Goal: Book appointment/travel/reservation

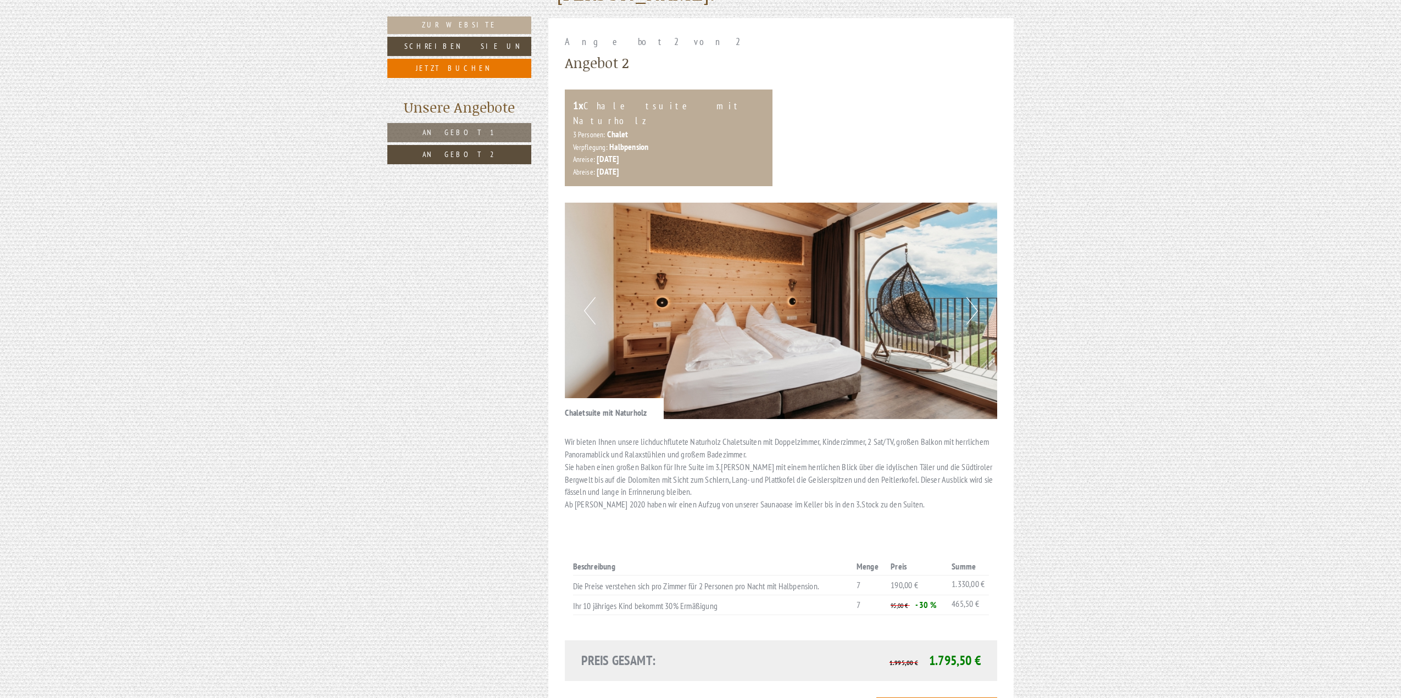
scroll to position [165, 0]
click at [977, 298] on button "Next" at bounding box center [972, 311] width 12 height 27
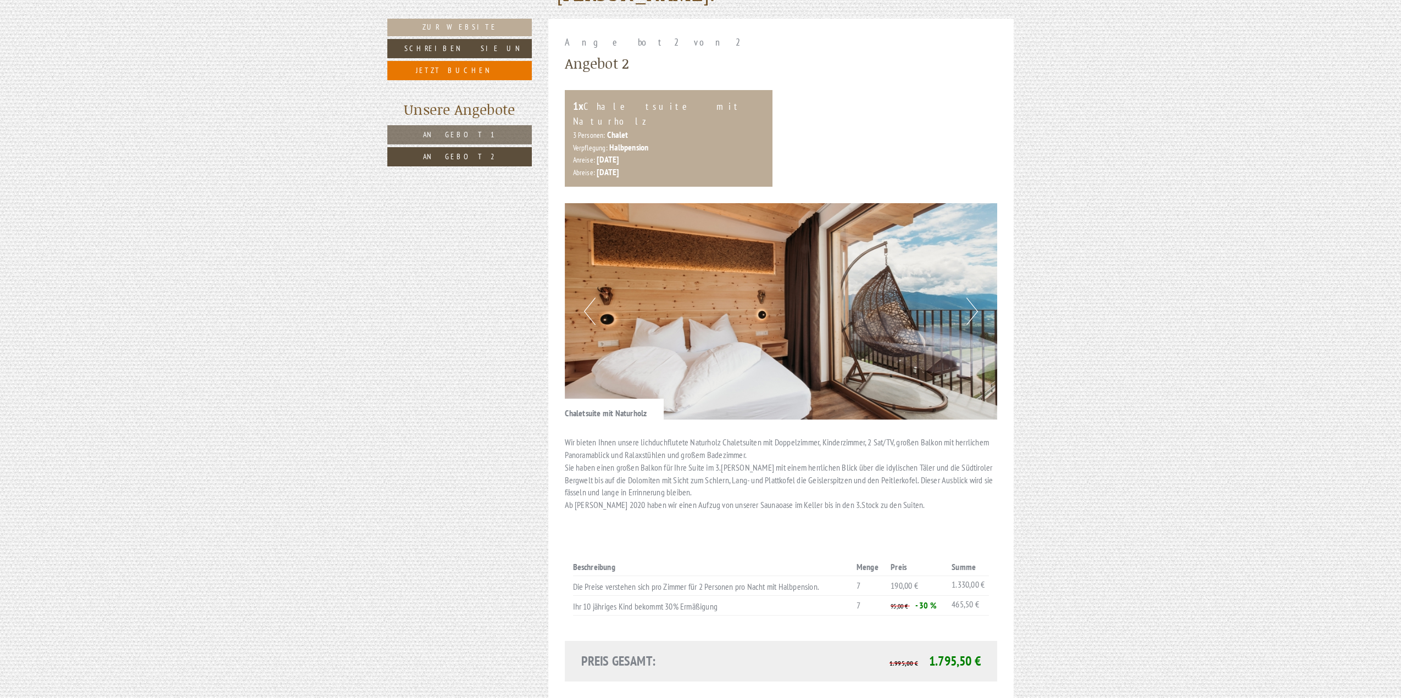
click at [977, 298] on button "Next" at bounding box center [972, 311] width 12 height 27
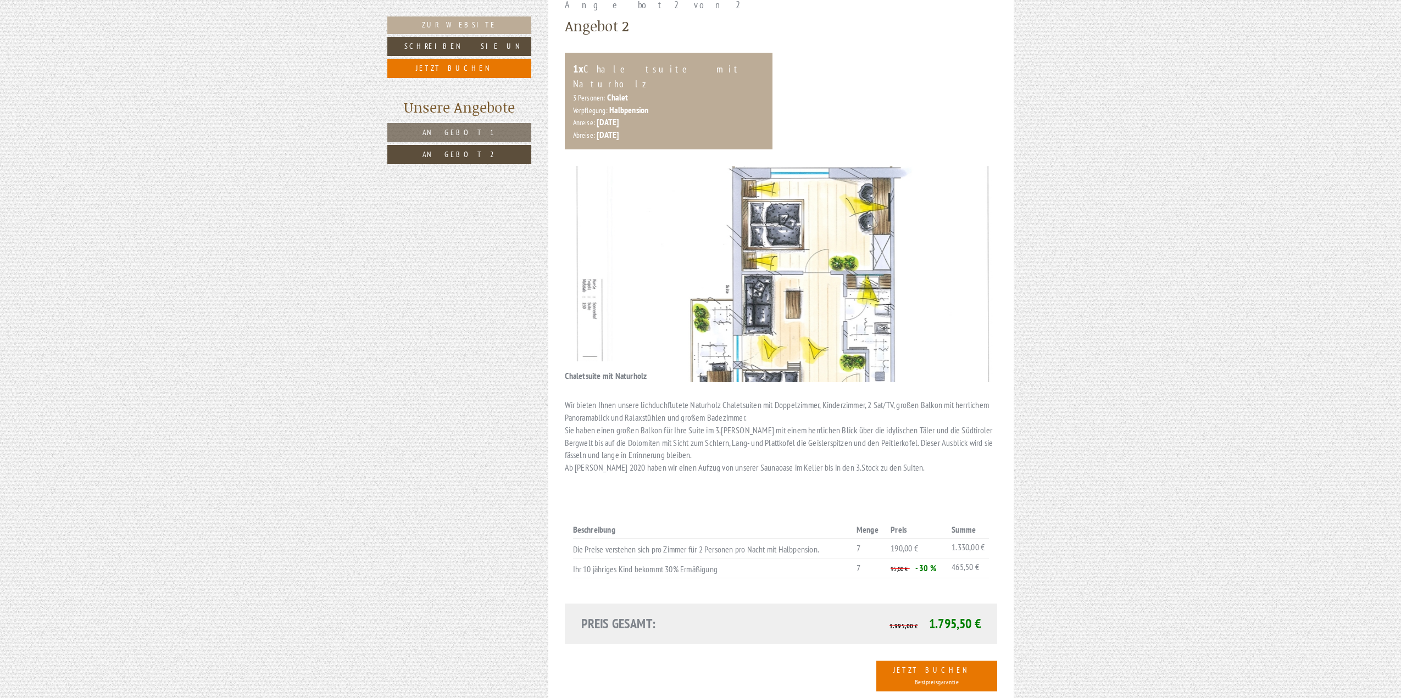
scroll to position [220, 0]
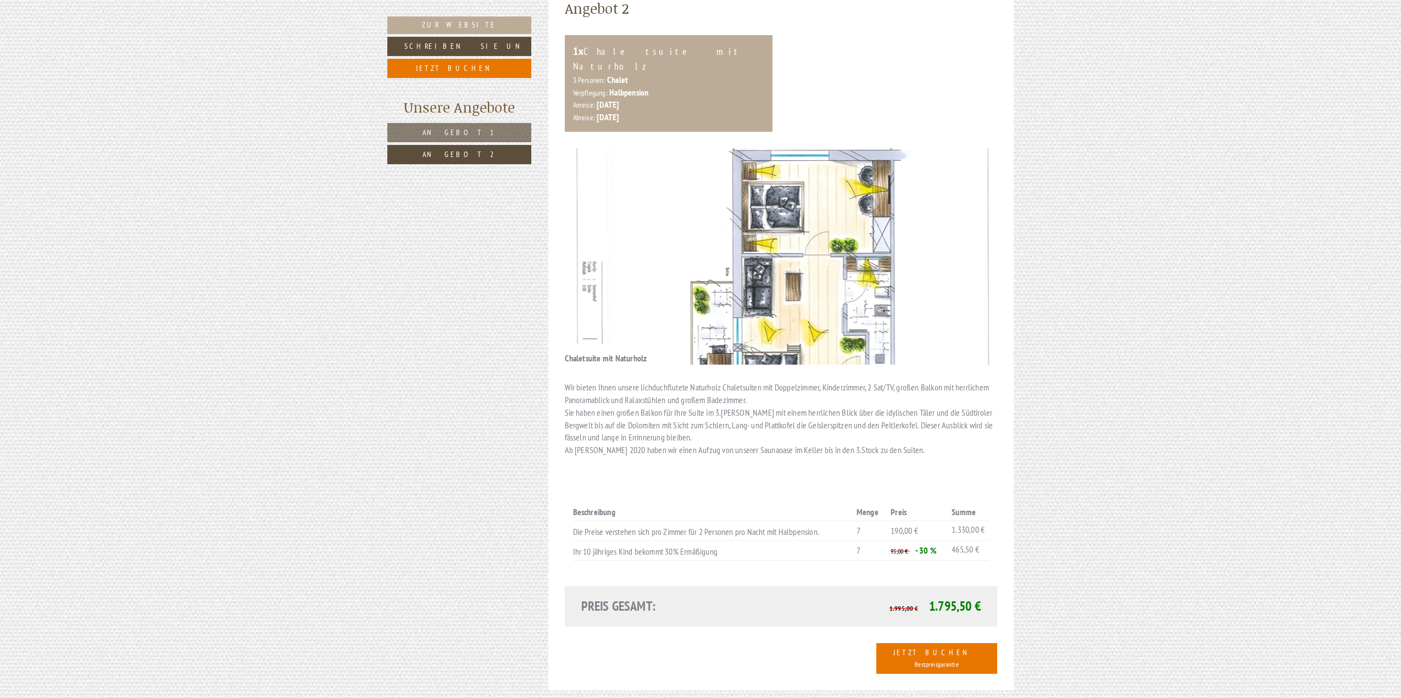
click at [974, 254] on button "Next" at bounding box center [972, 256] width 12 height 27
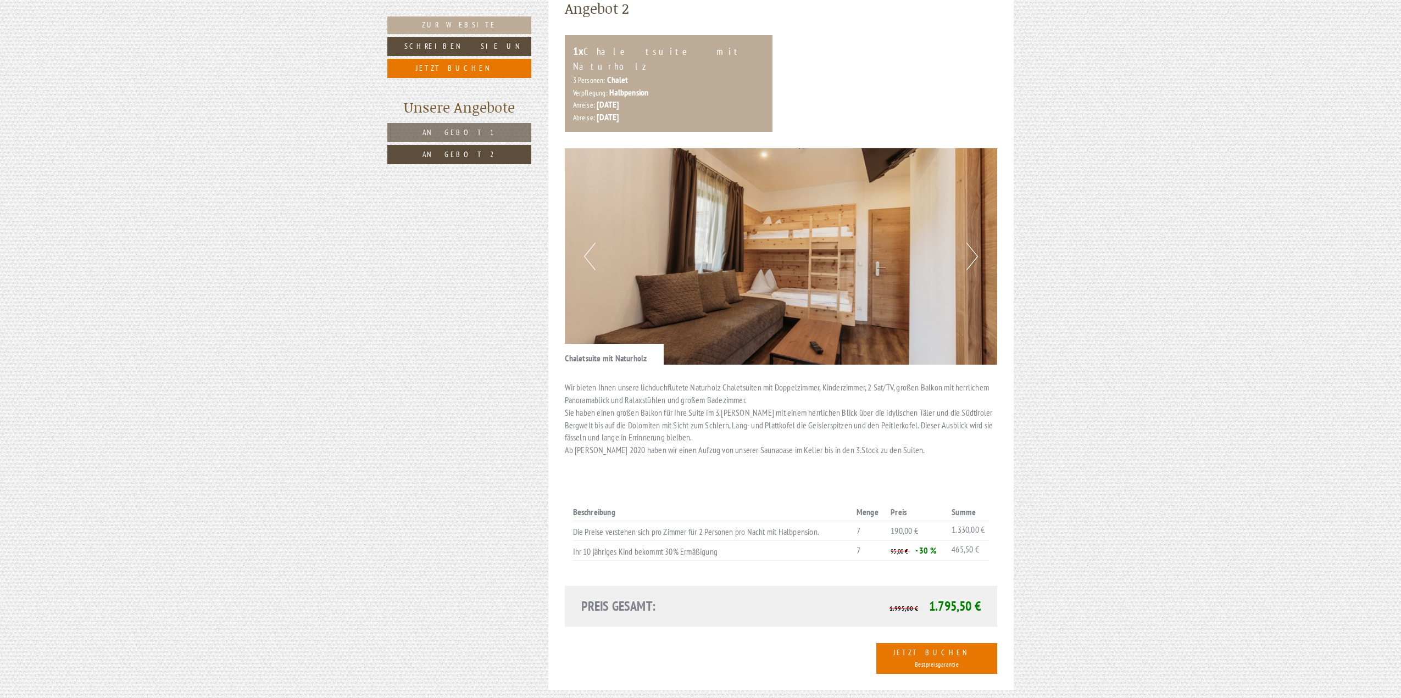
click at [979, 243] on img at bounding box center [781, 256] width 433 height 216
click at [967, 243] on button "Next" at bounding box center [972, 256] width 12 height 27
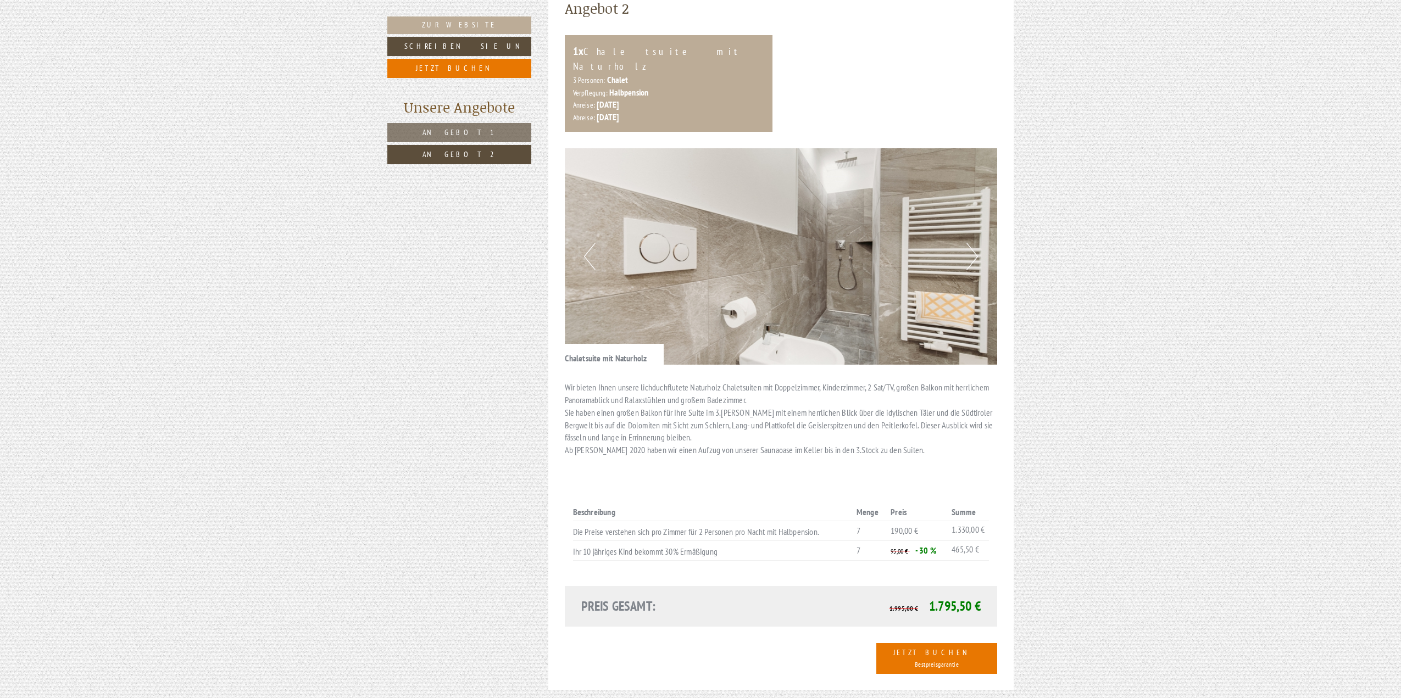
click at [974, 243] on button "Next" at bounding box center [972, 256] width 12 height 27
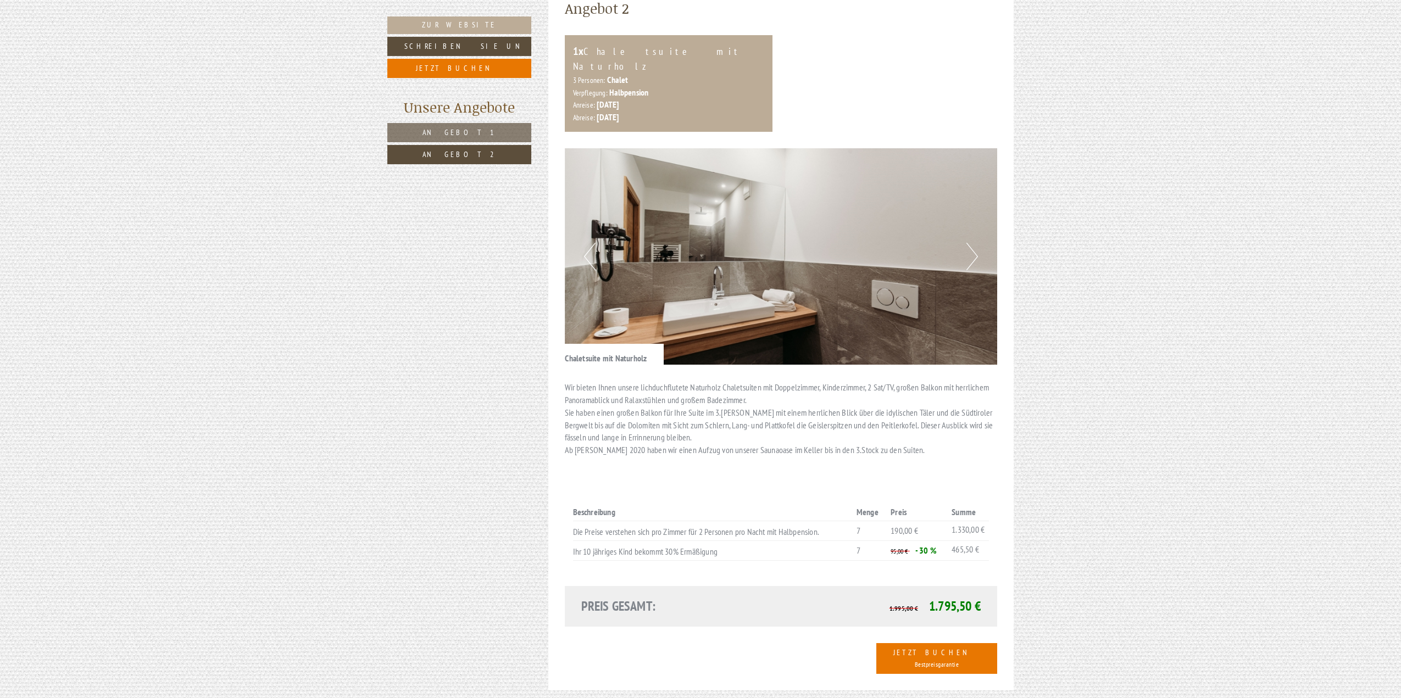
click at [974, 243] on button "Next" at bounding box center [972, 256] width 12 height 27
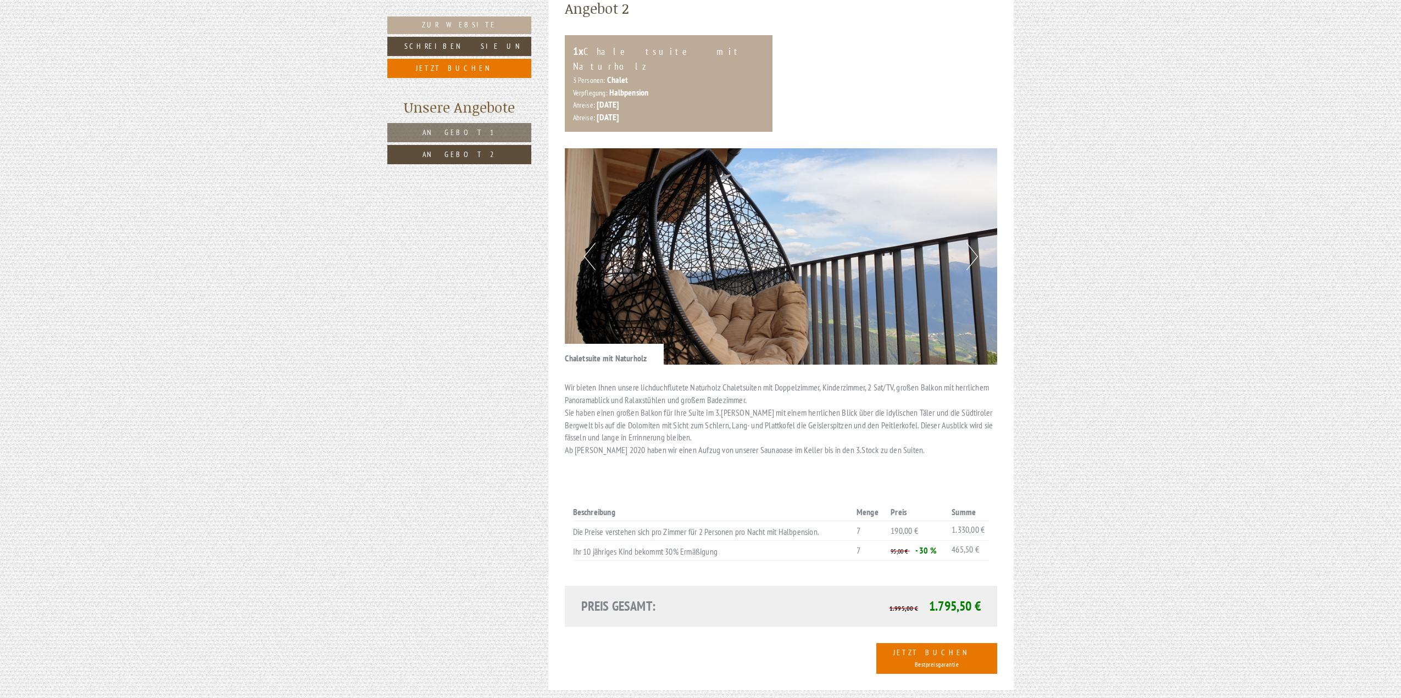
click at [974, 243] on button "Next" at bounding box center [972, 256] width 12 height 27
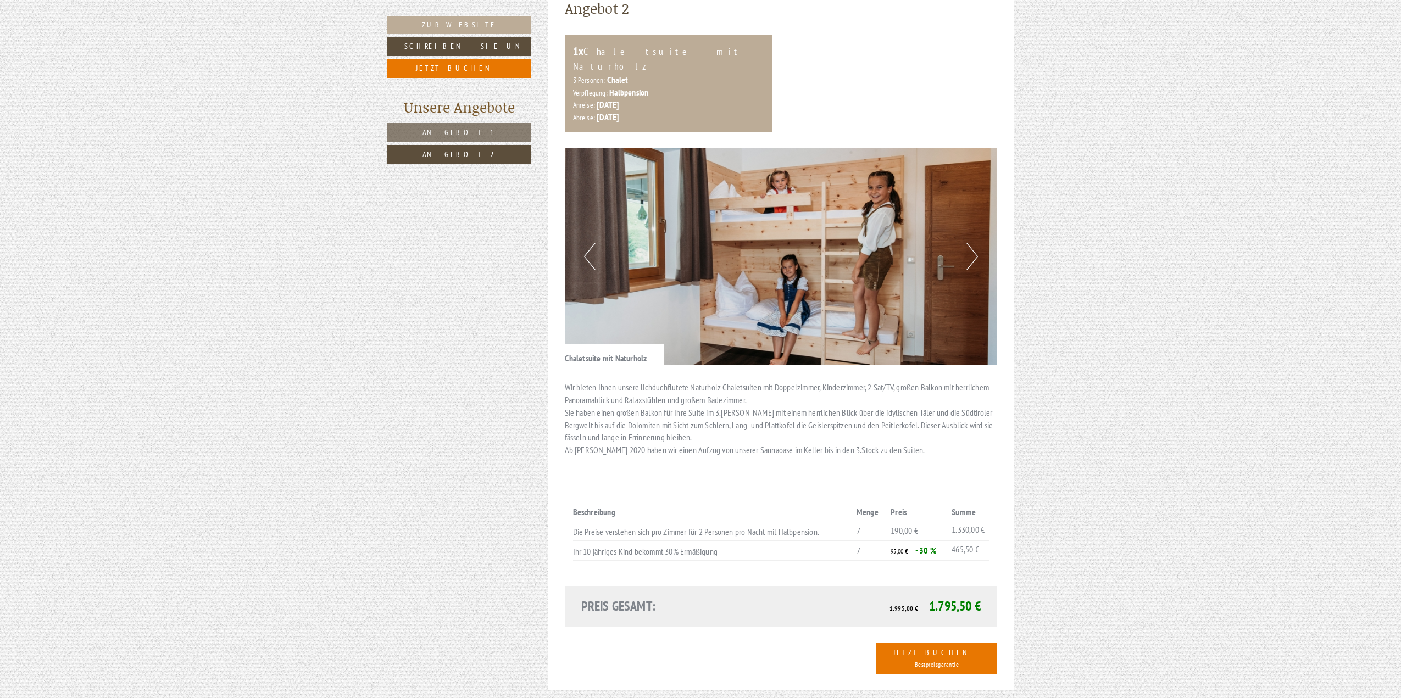
click at [974, 243] on button "Next" at bounding box center [972, 256] width 12 height 27
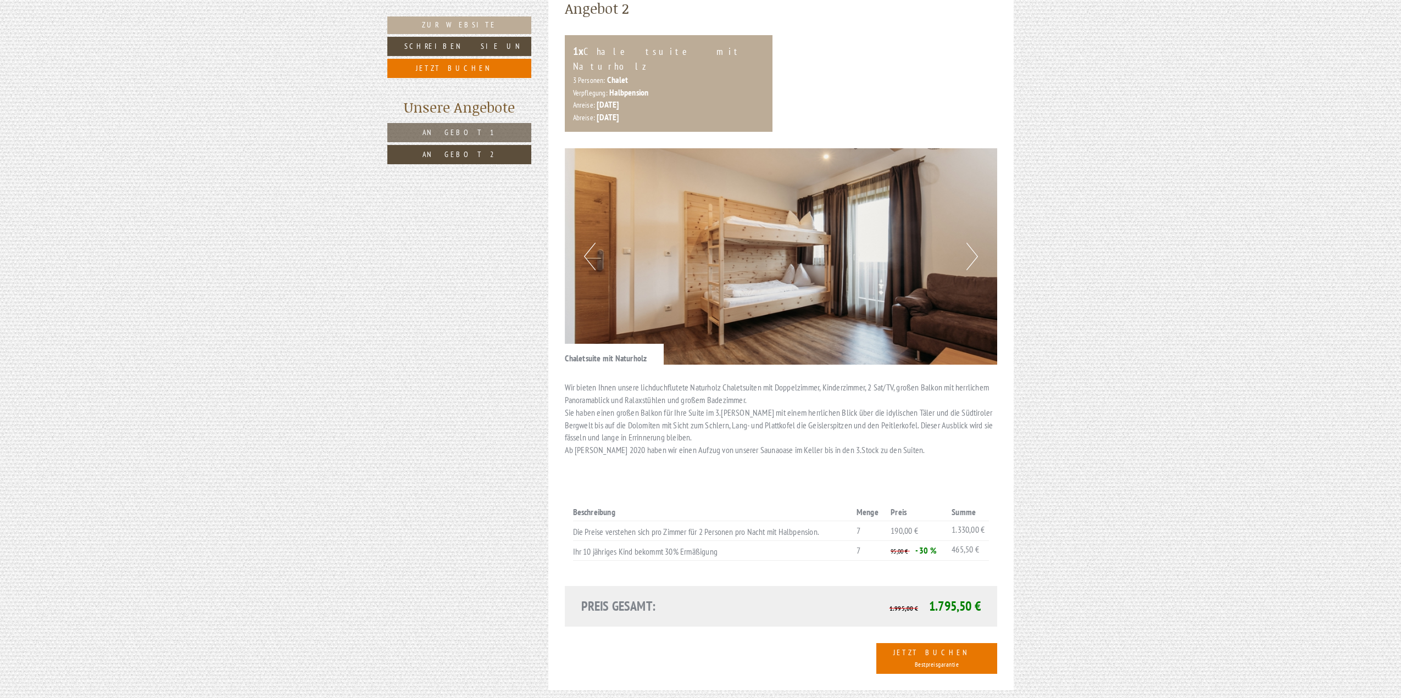
click at [974, 243] on button "Next" at bounding box center [972, 256] width 12 height 27
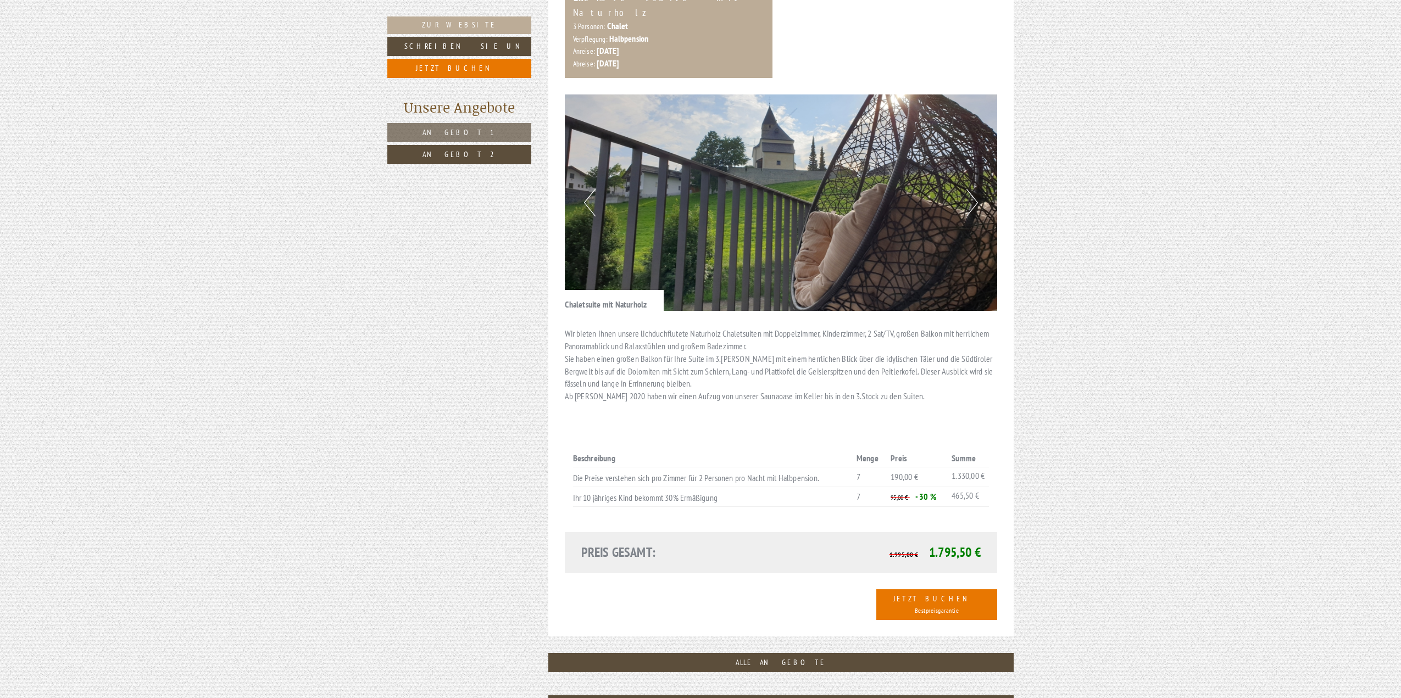
scroll to position [275, 0]
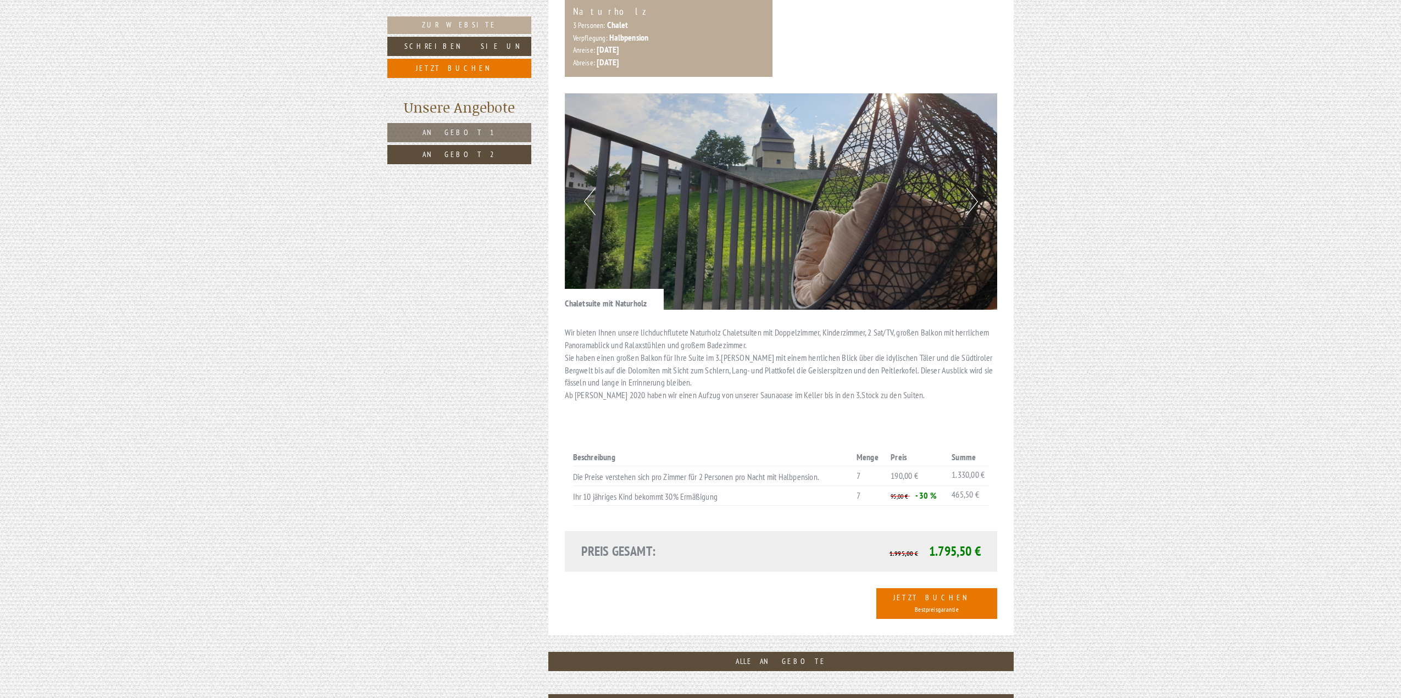
click at [585, 181] on div "Previous Next" at bounding box center [781, 201] width 433 height 216
click at [590, 188] on button "Previous" at bounding box center [590, 201] width 12 height 27
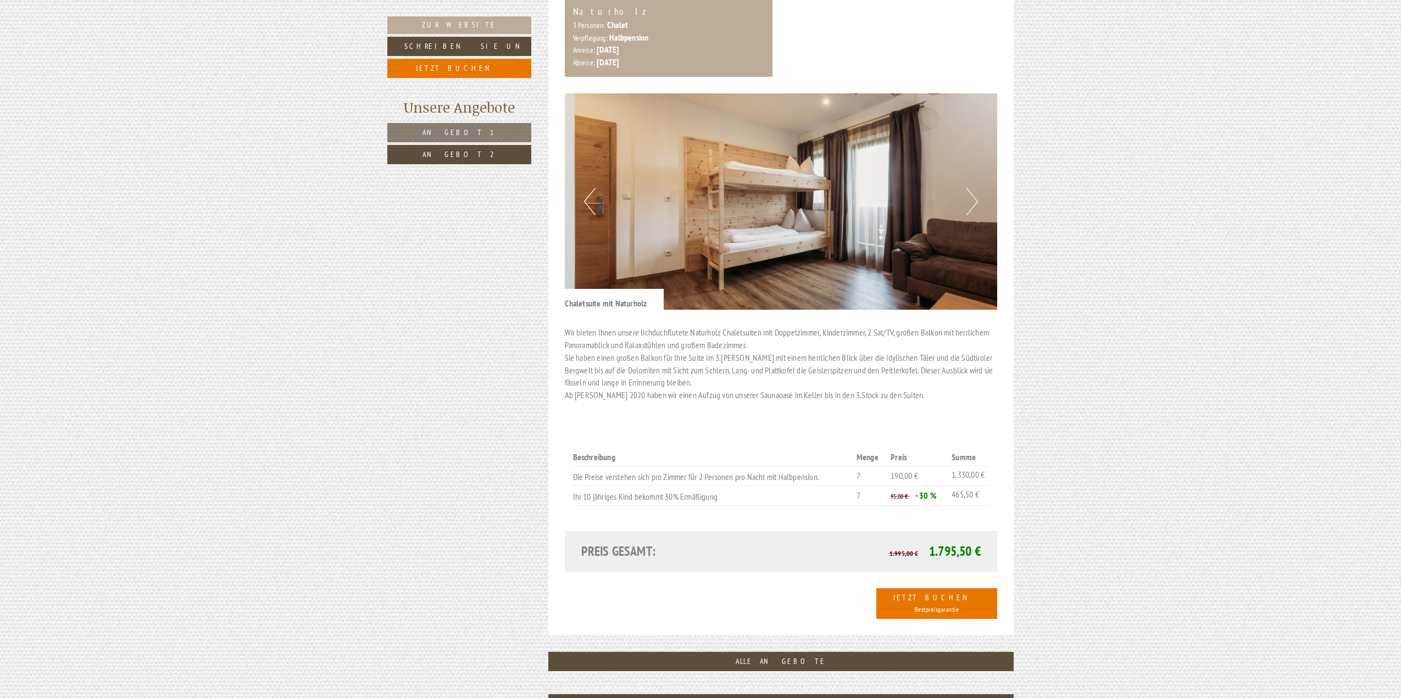
click at [590, 188] on button "Previous" at bounding box center [590, 201] width 12 height 27
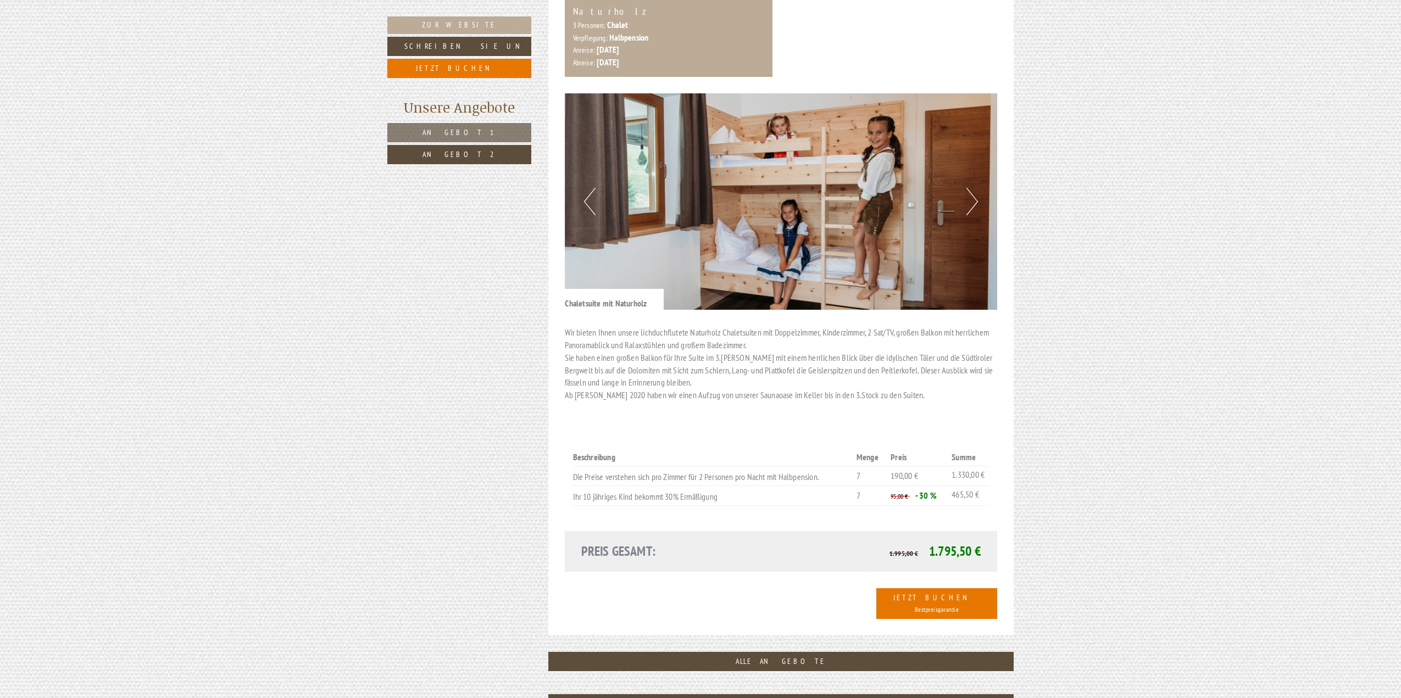
click at [590, 188] on button "Previous" at bounding box center [590, 201] width 12 height 27
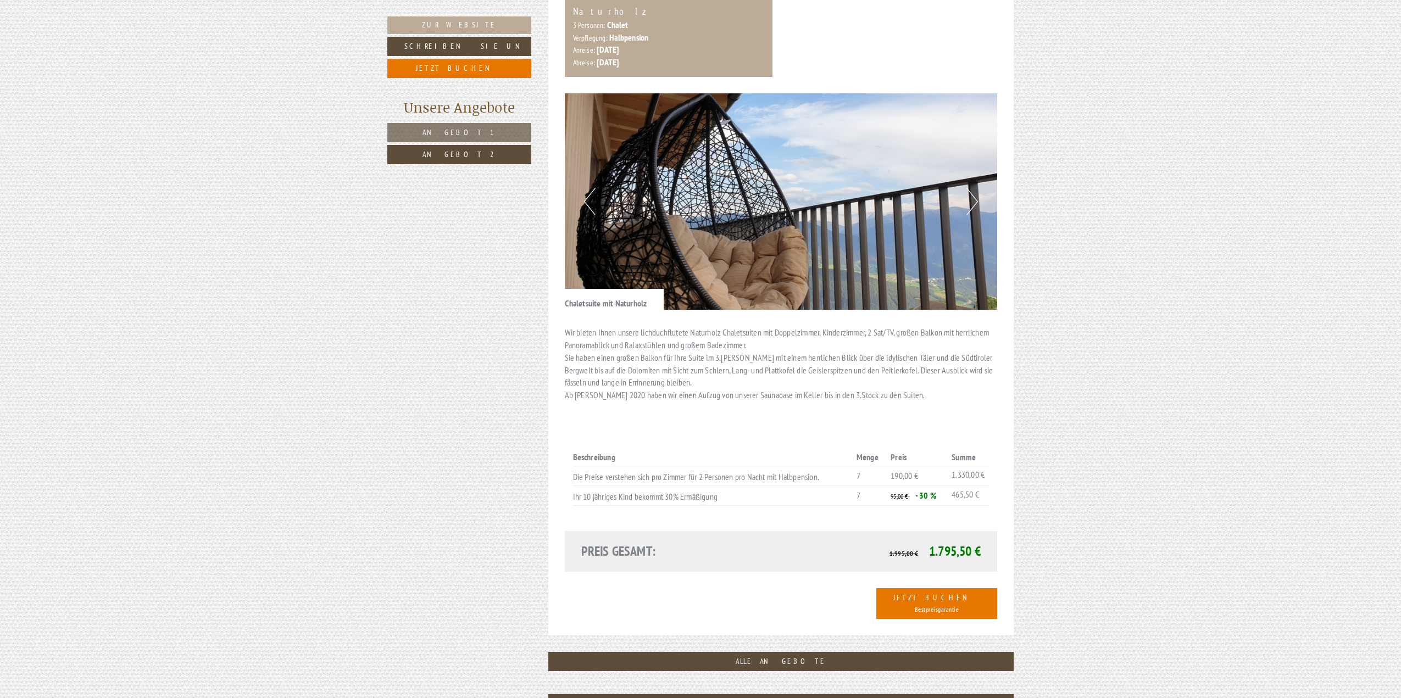
click at [590, 188] on button "Previous" at bounding box center [590, 201] width 12 height 27
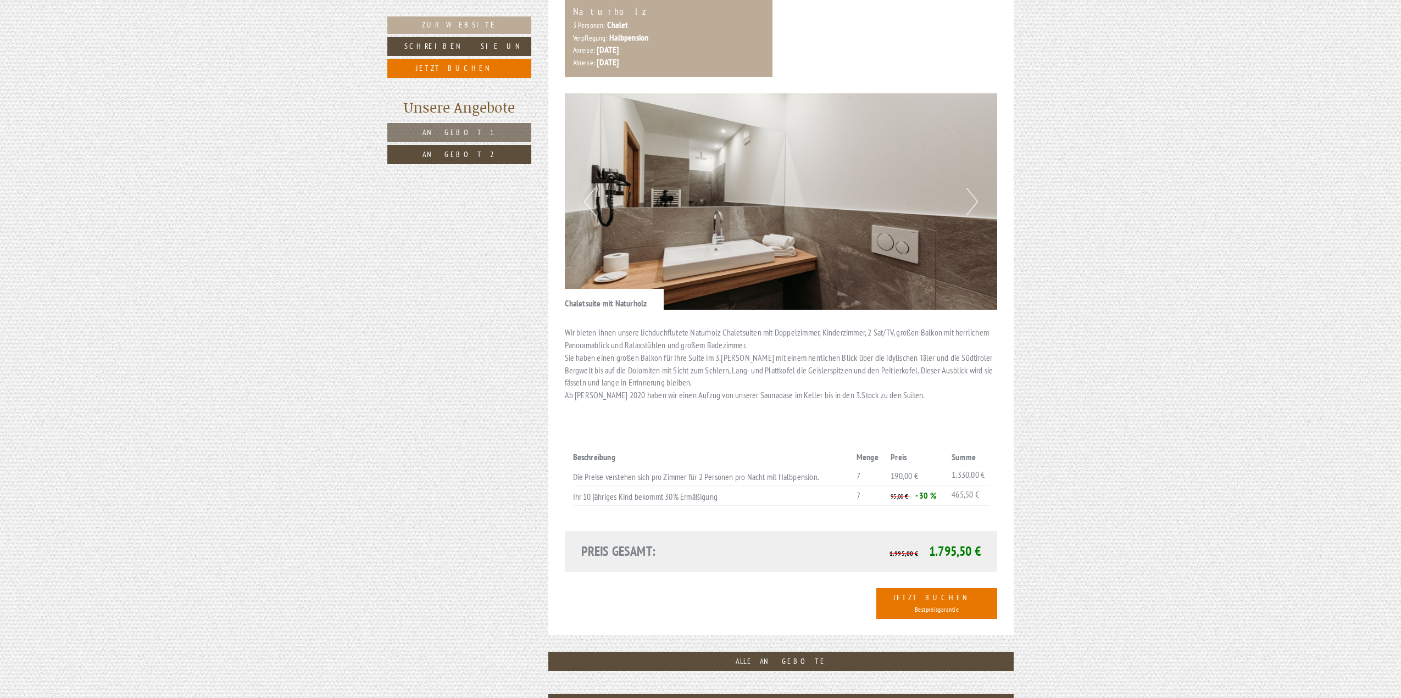
click at [590, 188] on button "Previous" at bounding box center [590, 201] width 12 height 27
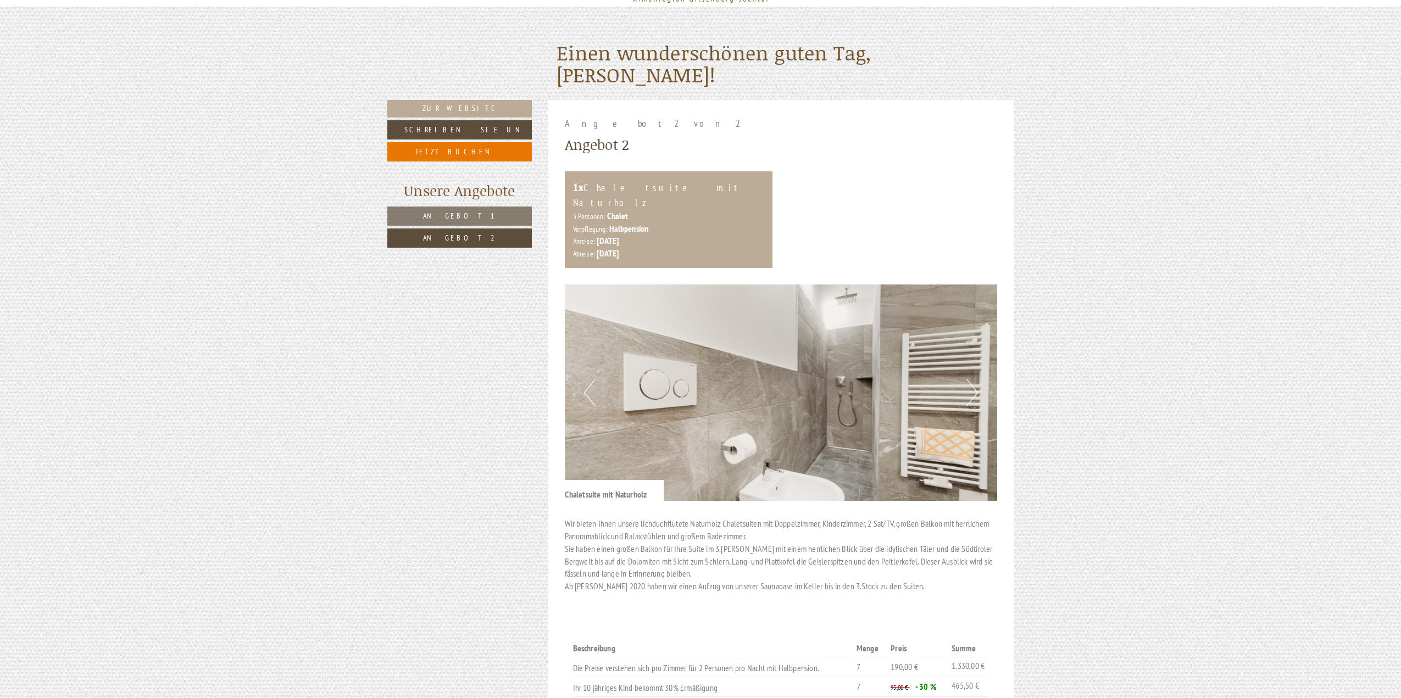
scroll to position [55, 0]
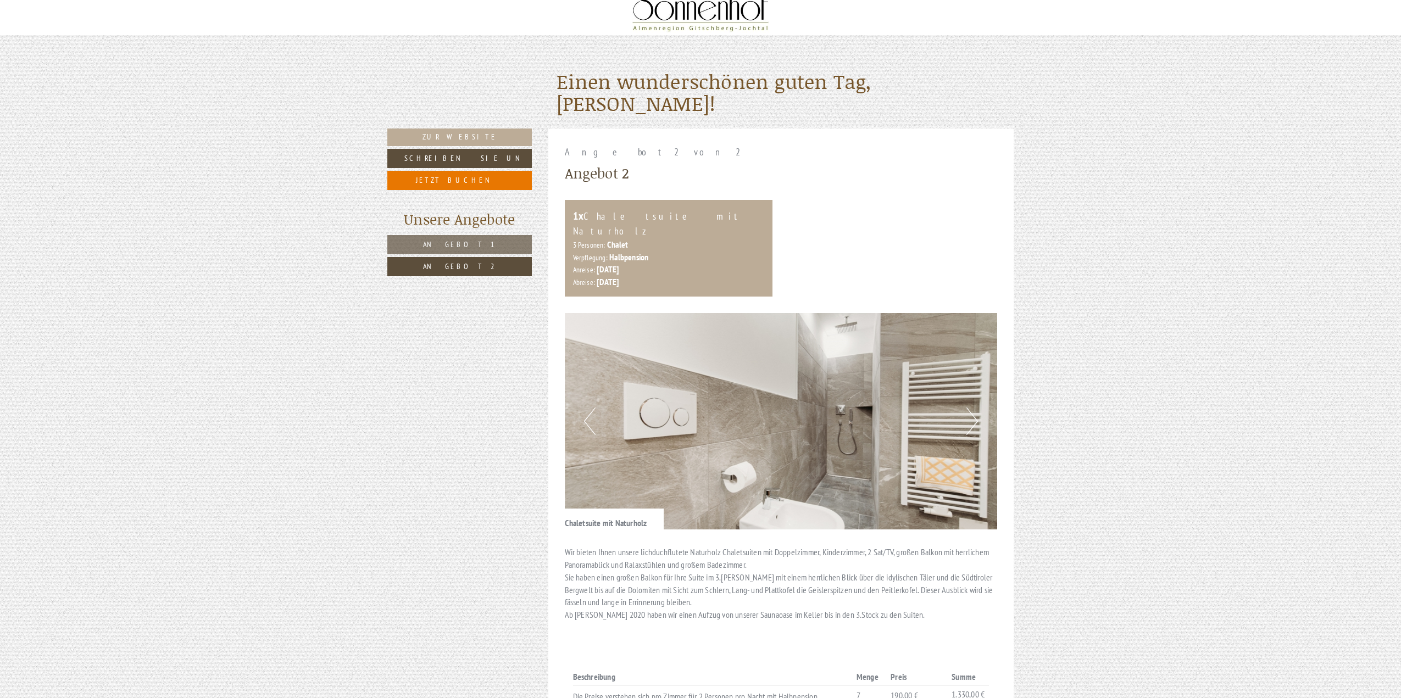
click at [981, 403] on img at bounding box center [781, 421] width 433 height 216
click at [975, 408] on button "Next" at bounding box center [972, 421] width 12 height 27
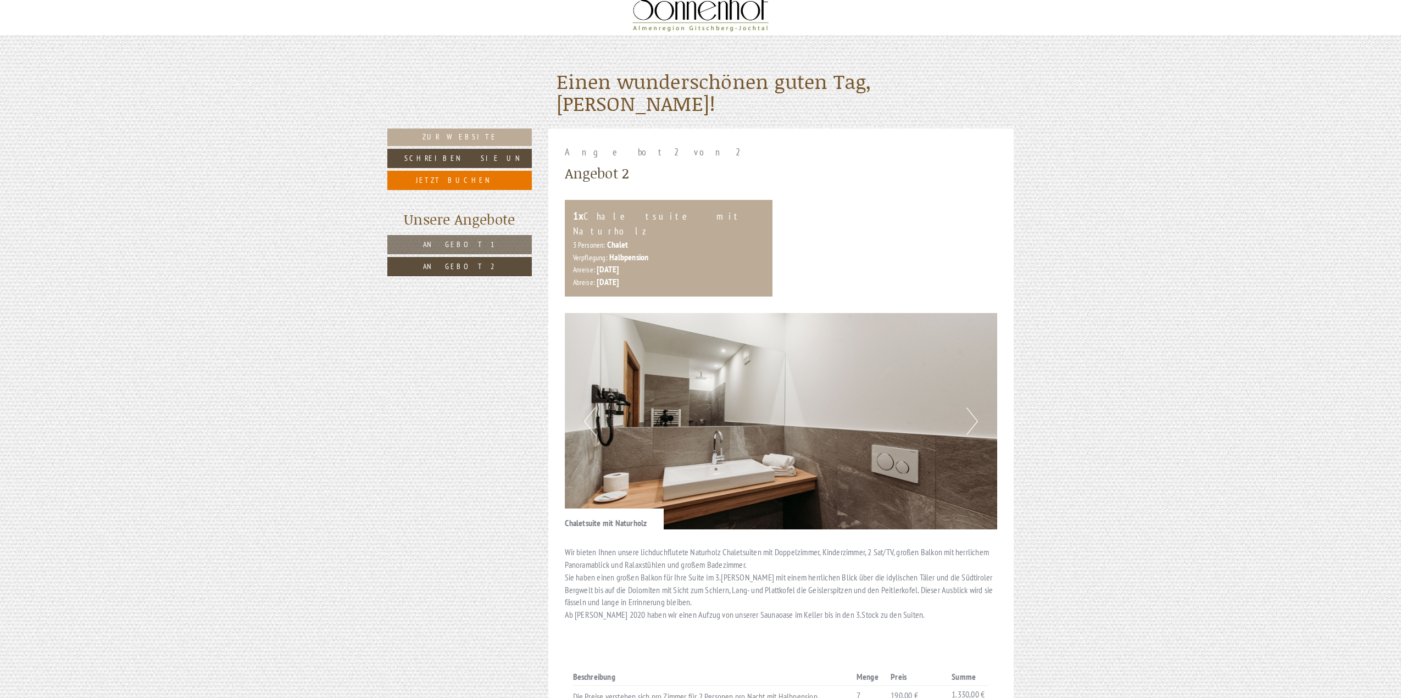
click at [975, 408] on button "Next" at bounding box center [972, 421] width 12 height 27
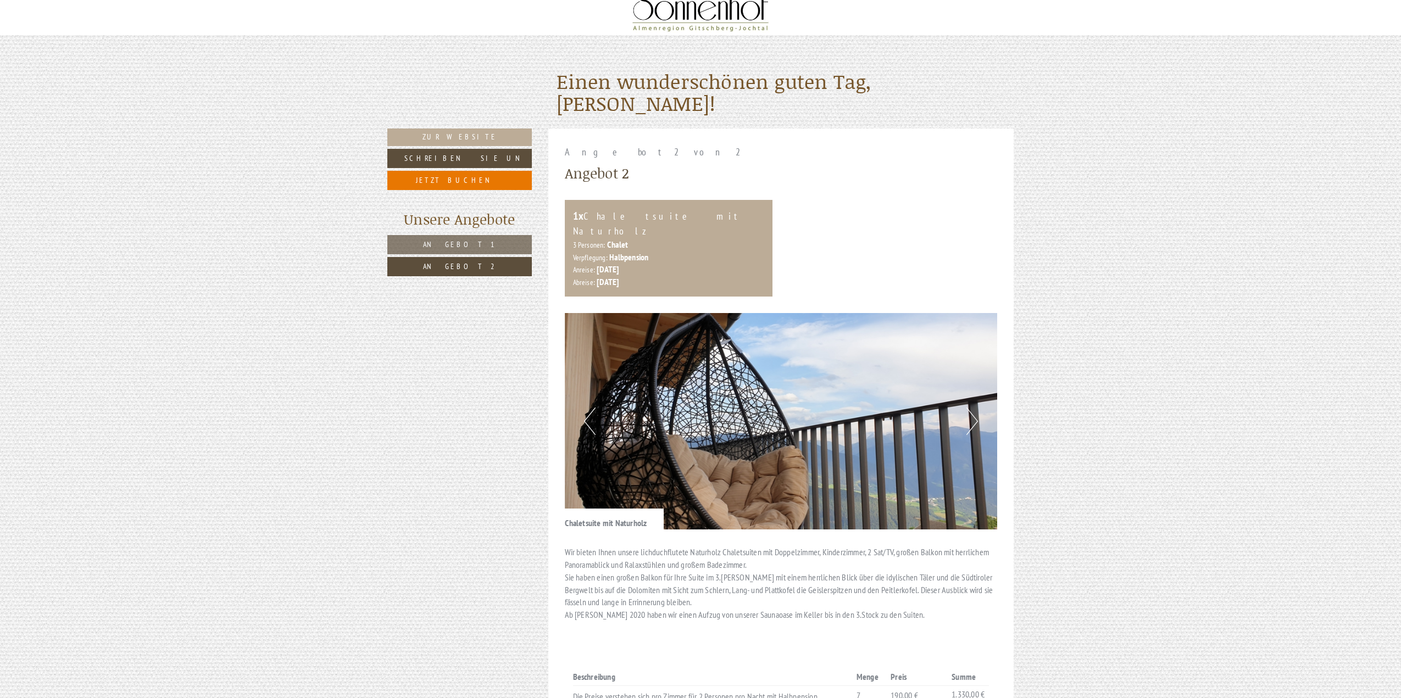
click at [975, 408] on button "Next" at bounding box center [972, 421] width 12 height 27
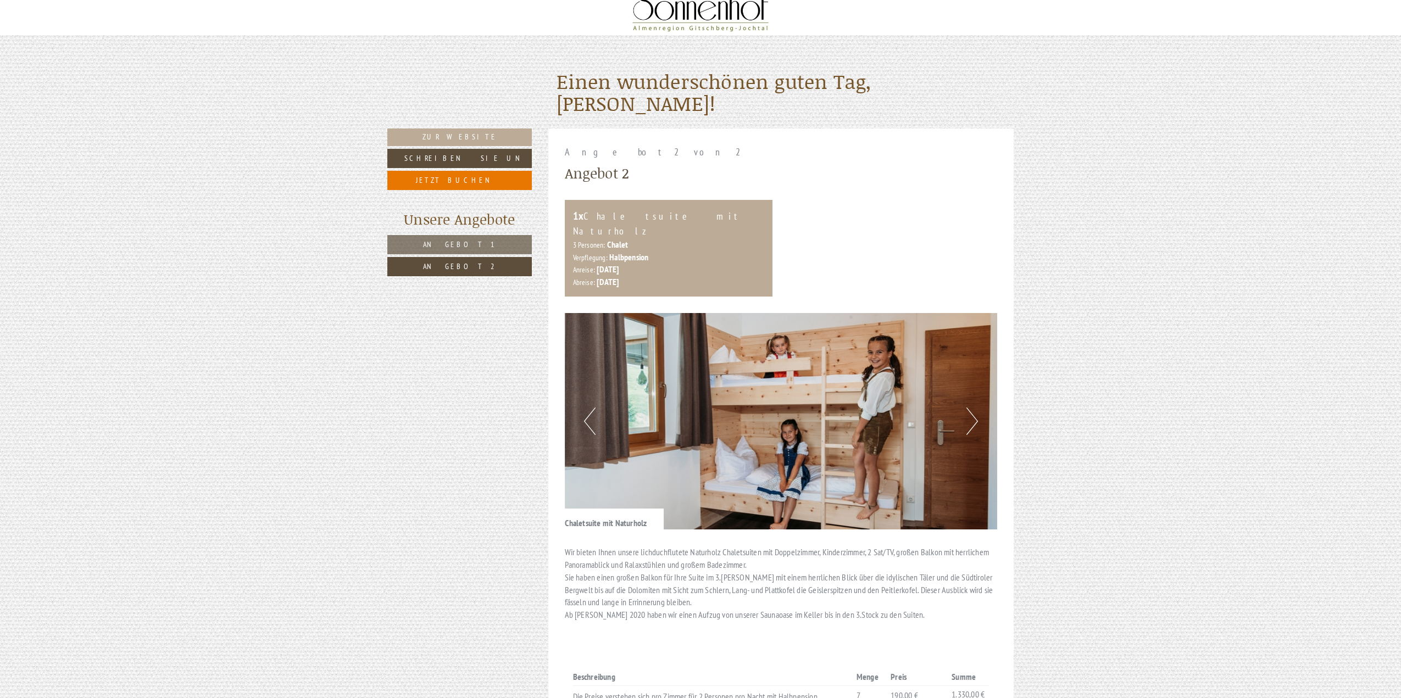
click at [975, 408] on button "Next" at bounding box center [972, 421] width 12 height 27
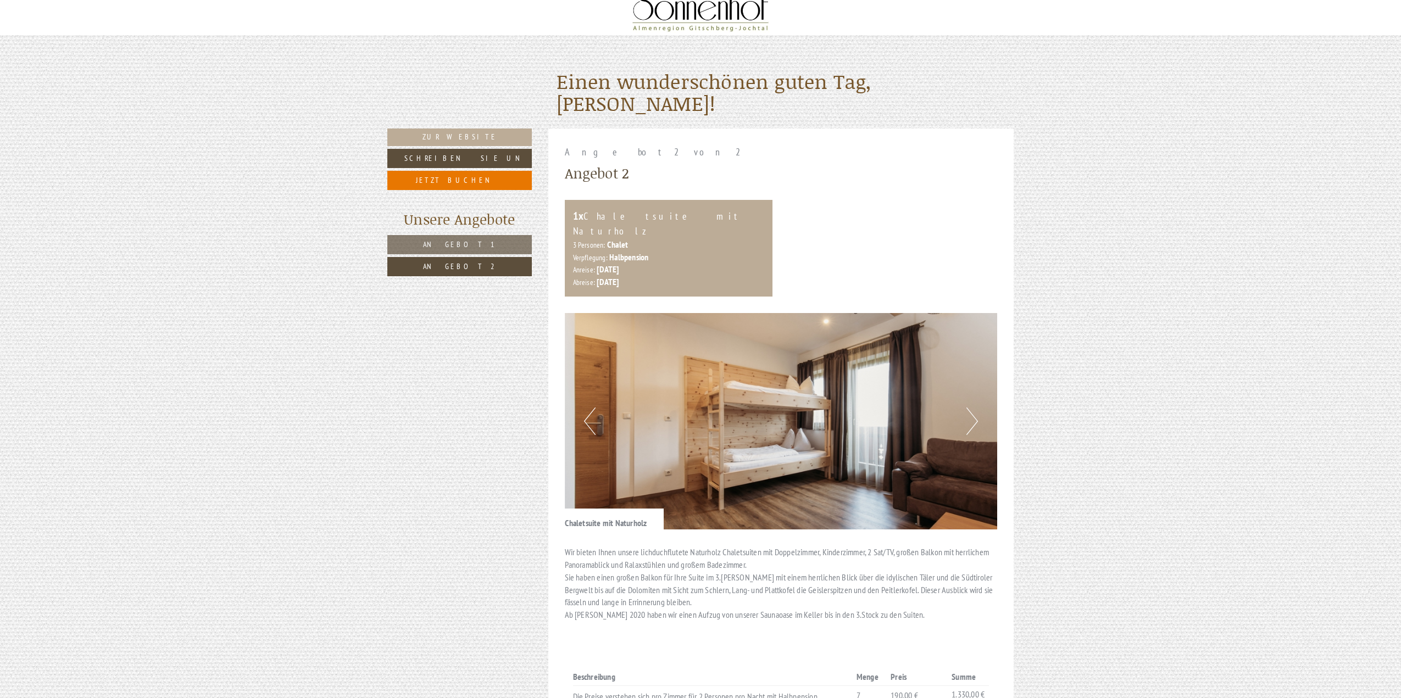
click at [975, 408] on button "Next" at bounding box center [972, 421] width 12 height 27
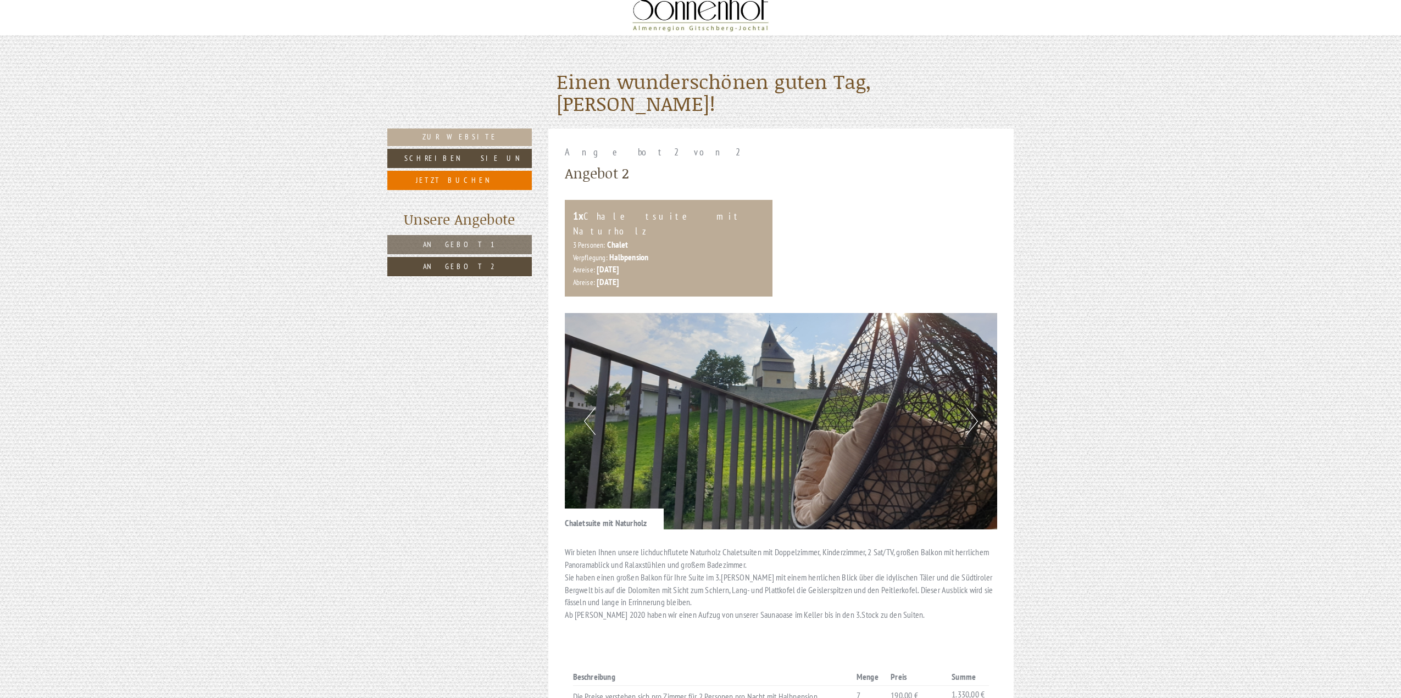
click at [975, 408] on button "Next" at bounding box center [972, 421] width 12 height 27
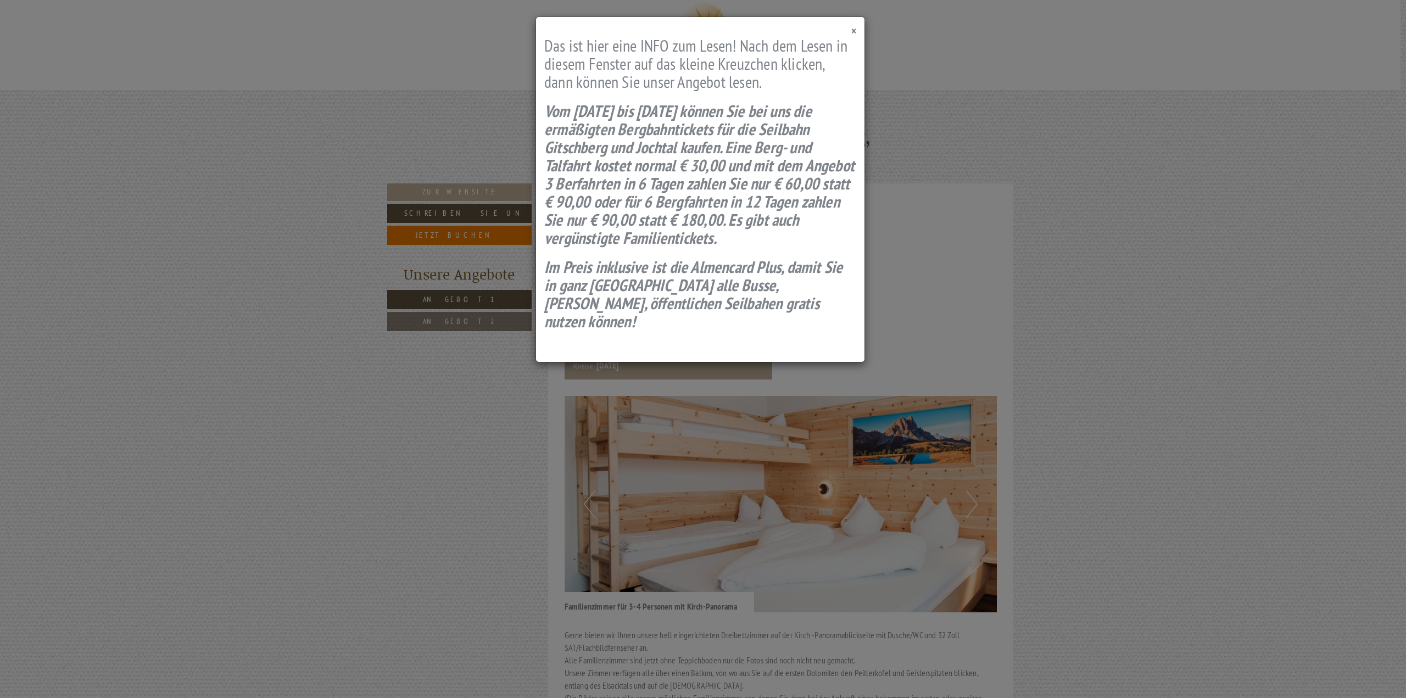
click at [856, 31] on span "×" at bounding box center [853, 31] width 5 height 15
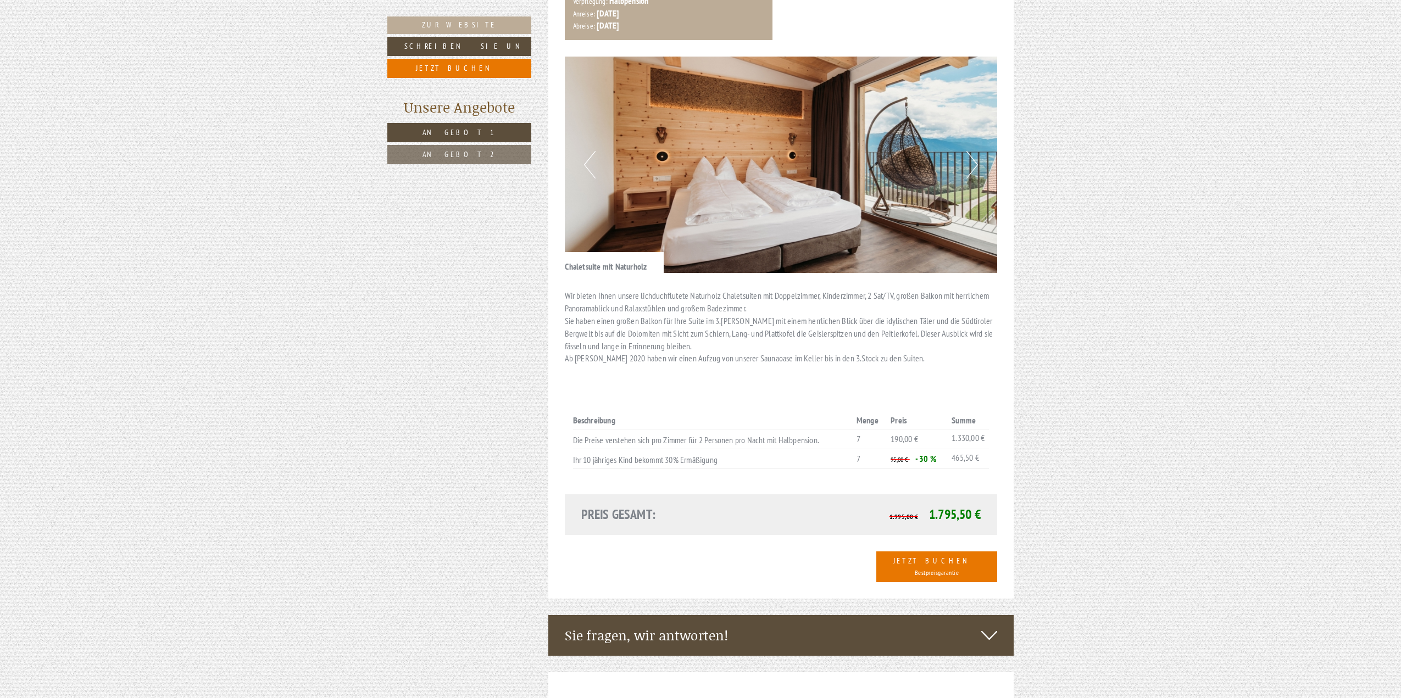
scroll to position [1154, 0]
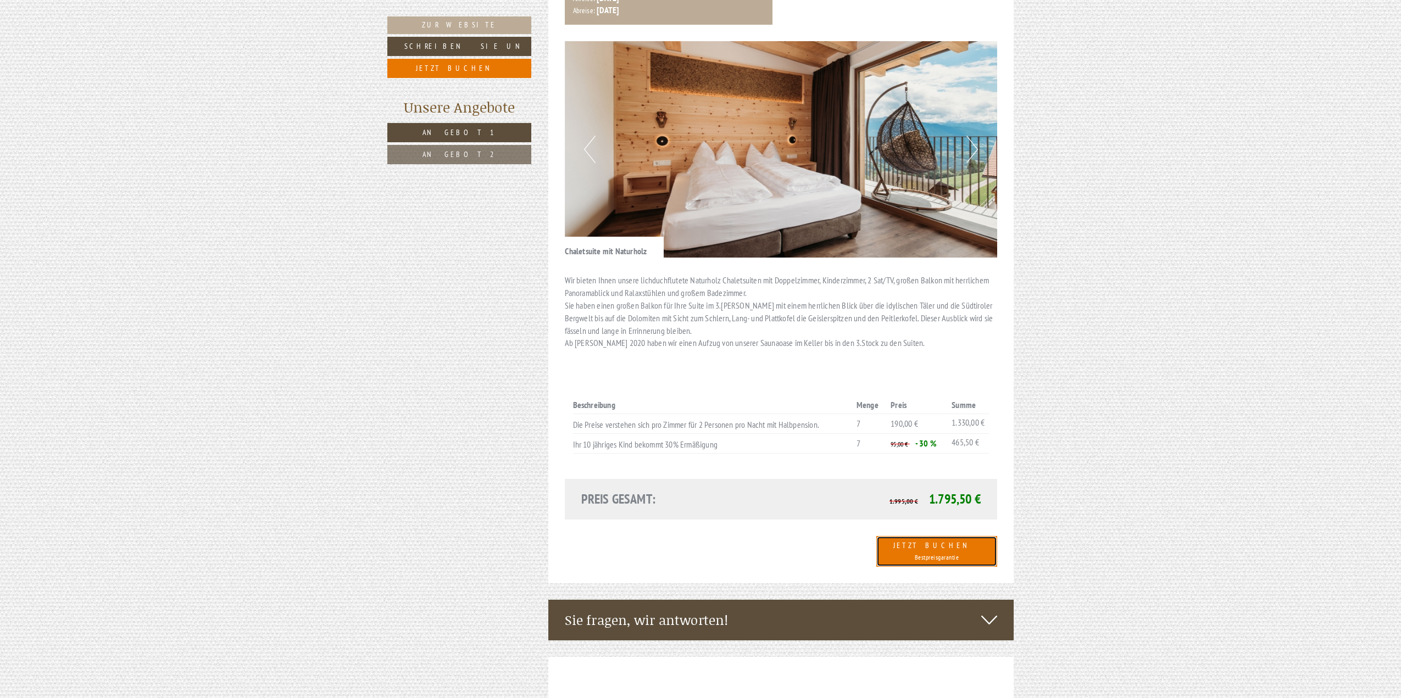
click at [948, 536] on link "Jetzt Buchen Bestpreisgarantie" at bounding box center [936, 551] width 121 height 31
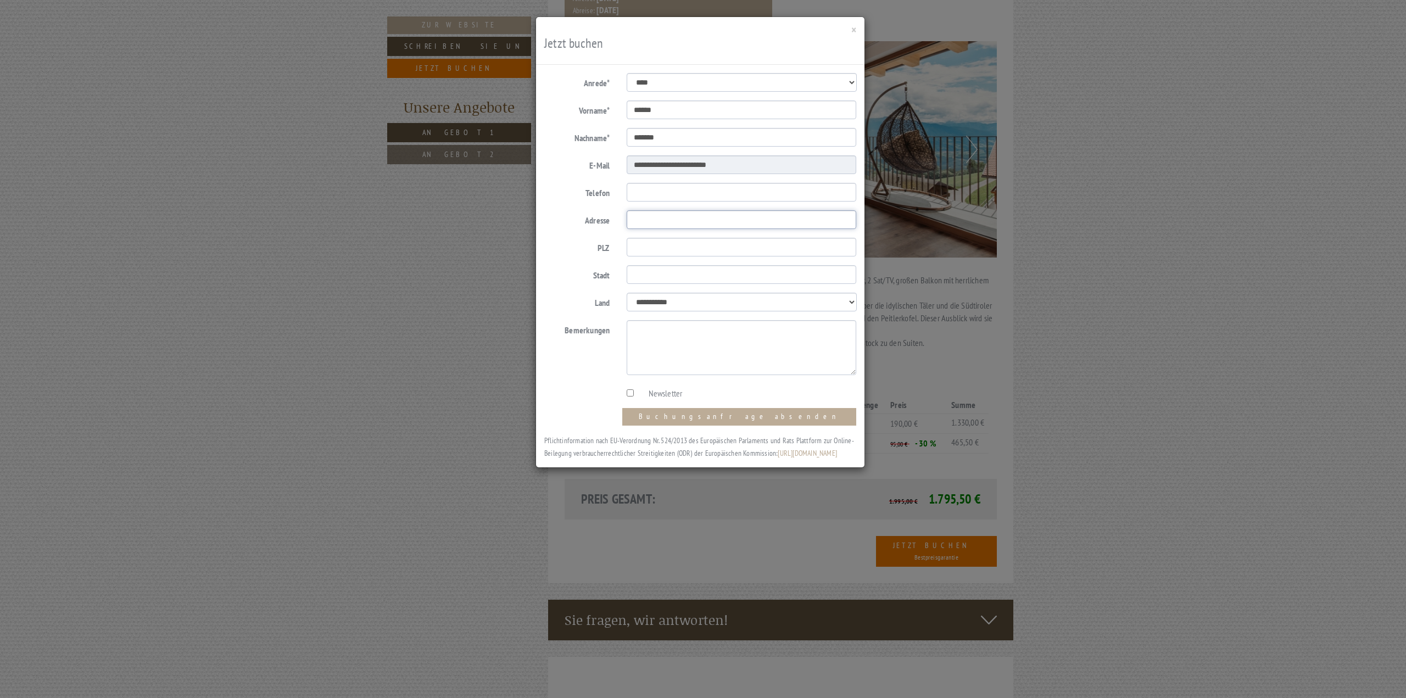
click at [657, 218] on input "Adresse" at bounding box center [742, 219] width 230 height 19
type input "**********"
type input "*****"
type input "******"
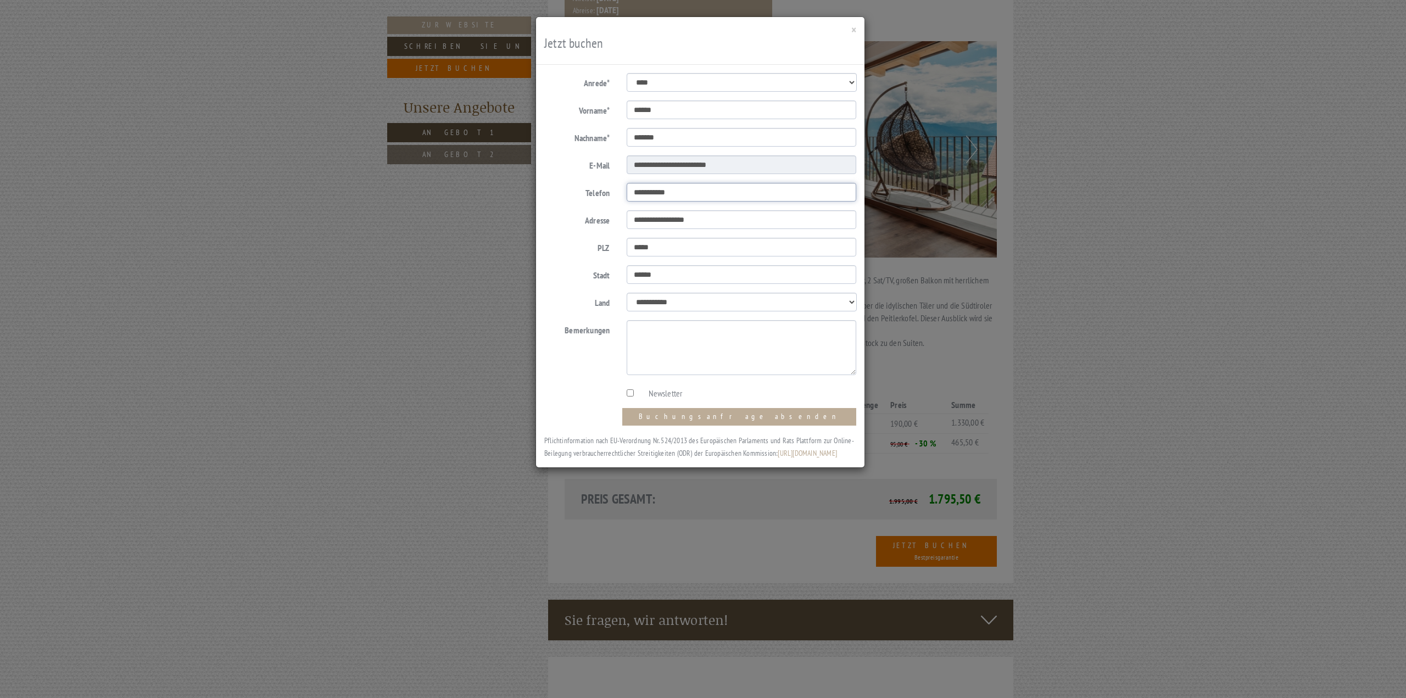
drag, startPoint x: 693, startPoint y: 191, endPoint x: 414, endPoint y: 185, distance: 278.6
click at [414, 185] on div "**********" at bounding box center [703, 349] width 1406 height 698
type input "**********"
click at [661, 393] on label "Newsletter" at bounding box center [660, 393] width 45 height 13
drag, startPoint x: 680, startPoint y: 31, endPoint x: 1033, endPoint y: 38, distance: 353.3
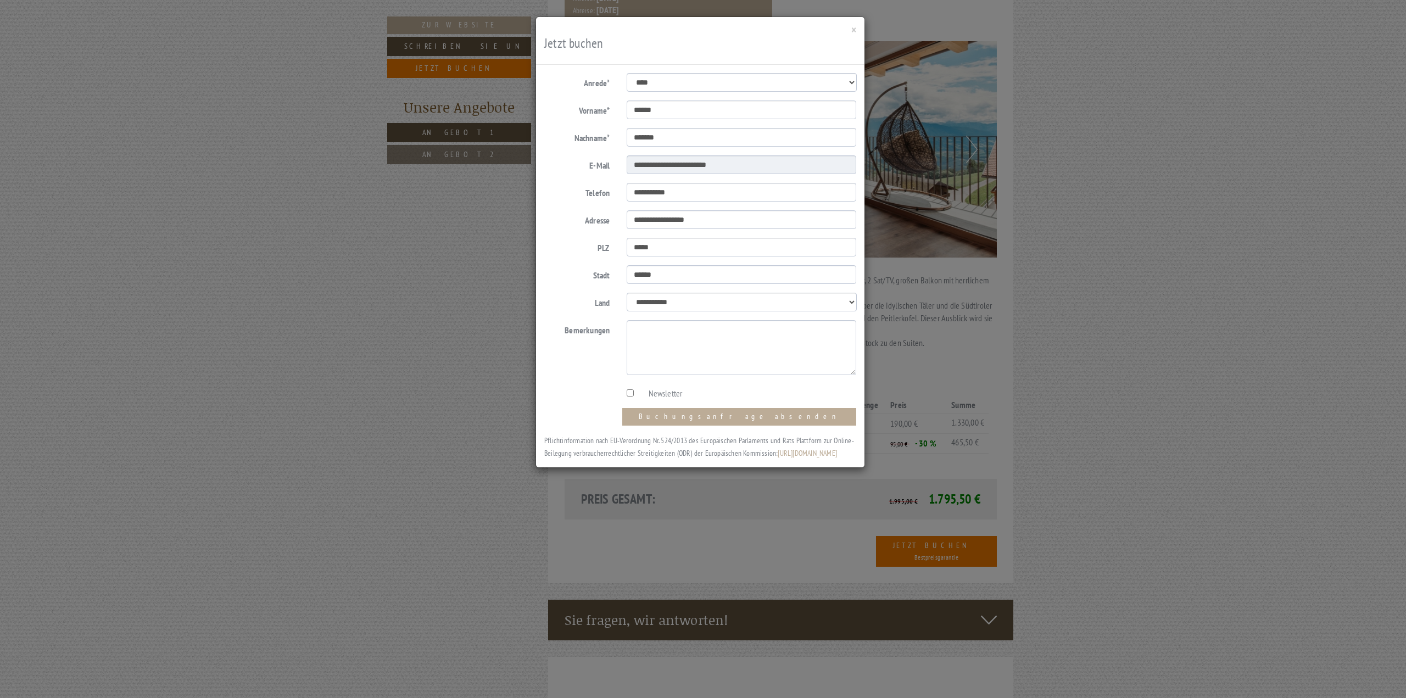
click at [1033, 38] on div "**********" at bounding box center [703, 349] width 1406 height 698
click at [851, 28] on div "× Jetzt buchen" at bounding box center [700, 41] width 329 height 48
click at [854, 30] on button "×" at bounding box center [853, 30] width 5 height 12
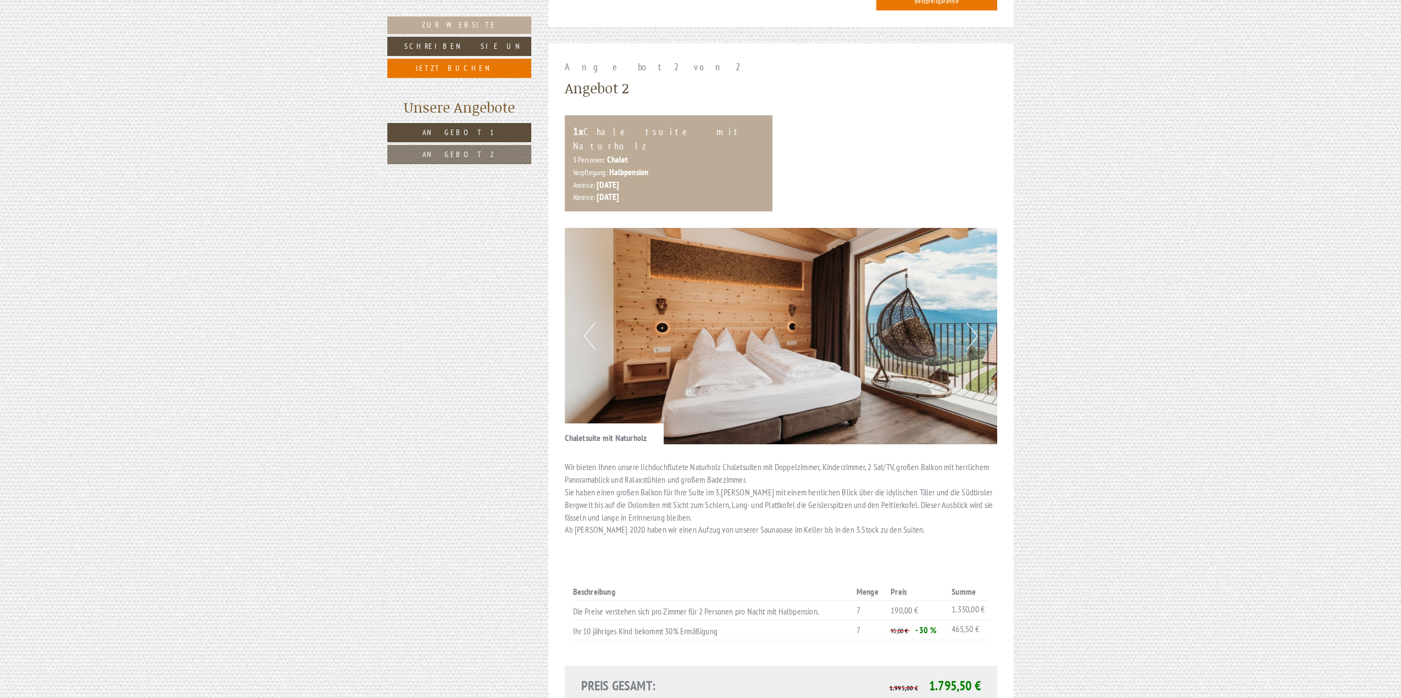
scroll to position [989, 0]
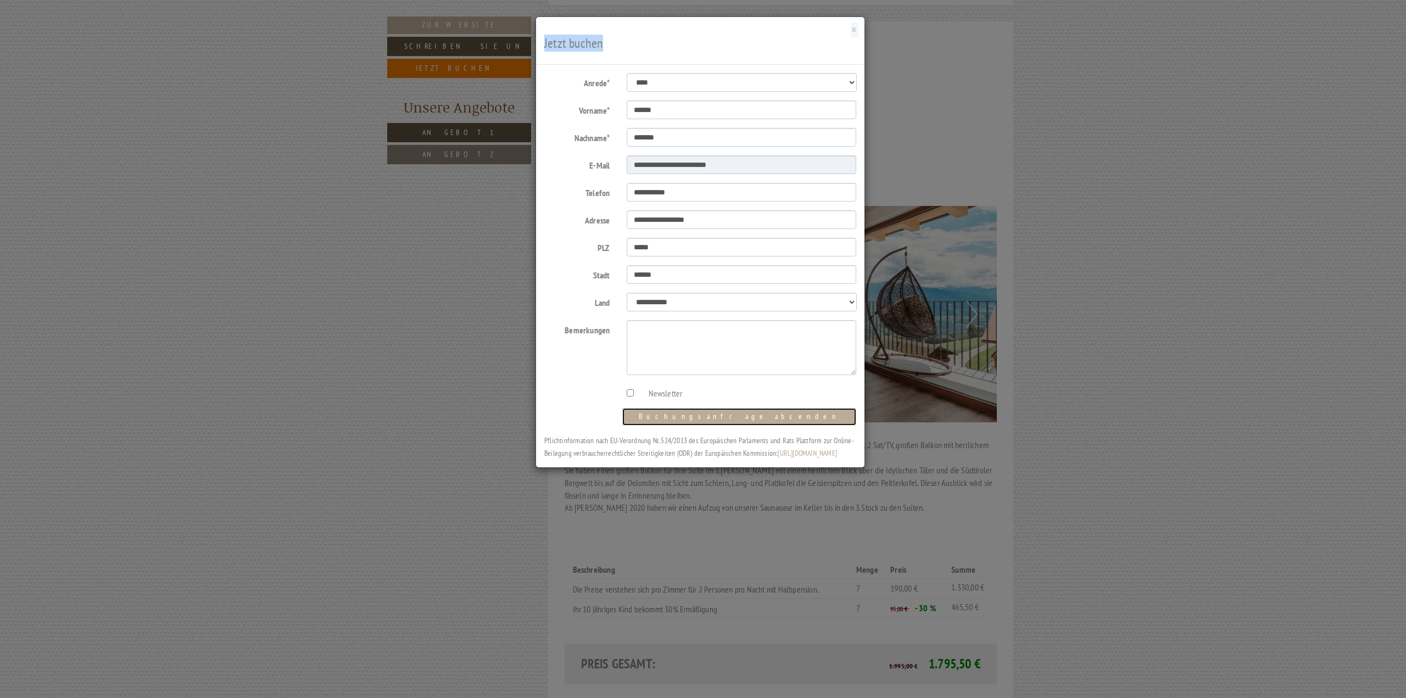
click at [793, 418] on button "Buchungsanfrage absenden" at bounding box center [739, 417] width 234 height 18
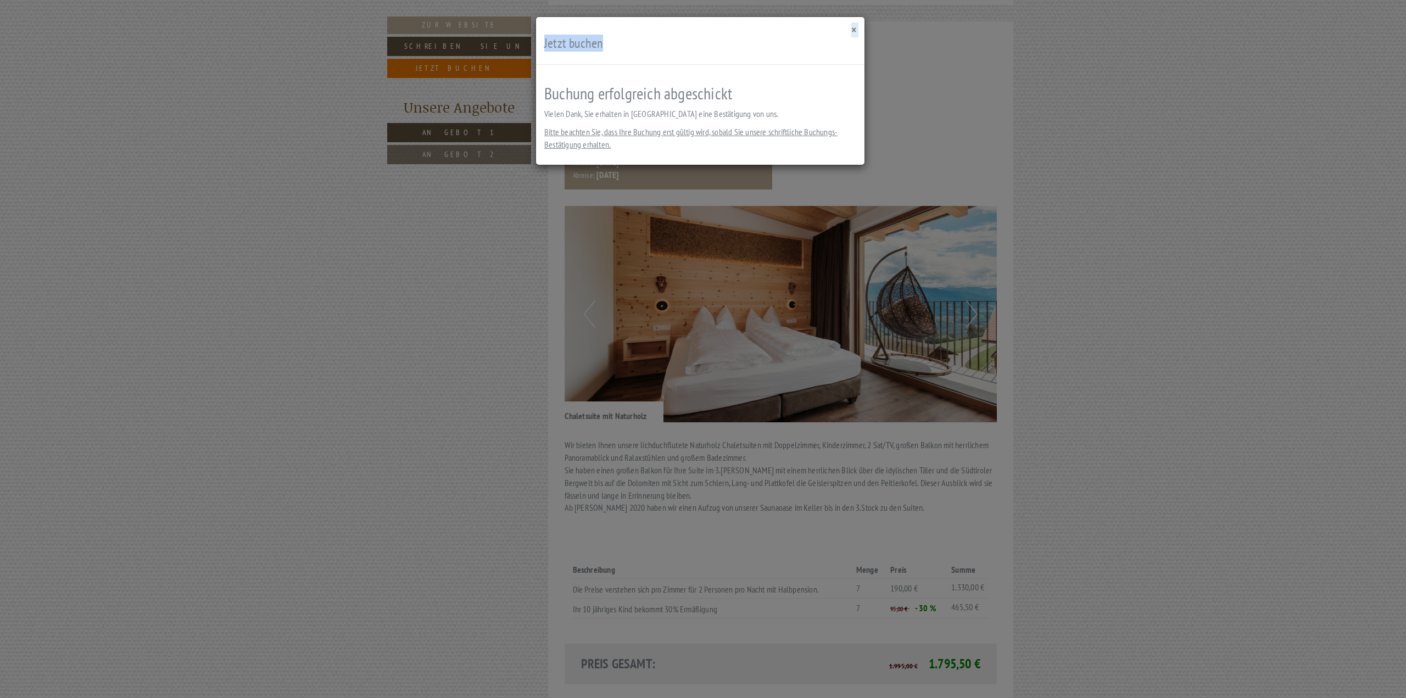
click at [855, 29] on button "×" at bounding box center [853, 30] width 5 height 12
